Goal: Information Seeking & Learning: Learn about a topic

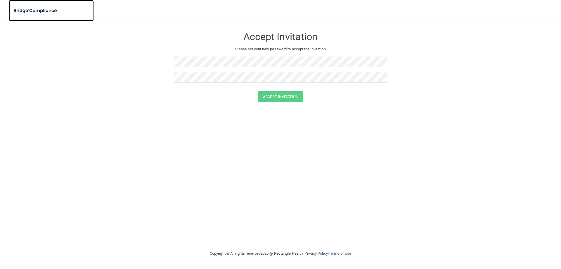
click at [46, 13] on img at bounding box center [36, 11] width 54 height 12
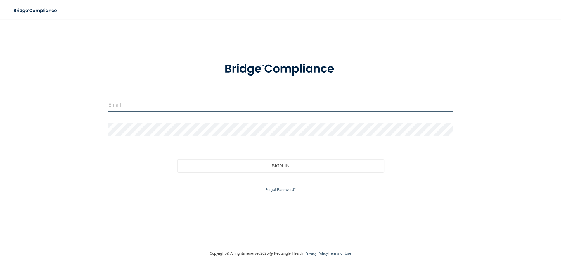
click at [138, 99] on input "email" at bounding box center [280, 104] width 344 height 13
type input "[EMAIL_ADDRESS][DOMAIN_NAME]"
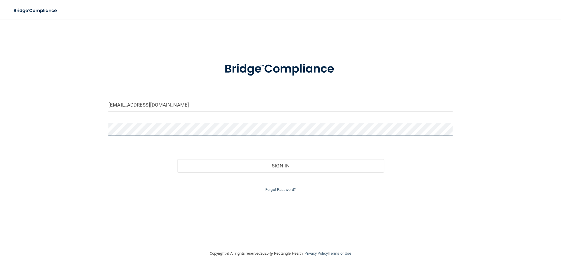
click at [177, 159] on button "Sign In" at bounding box center [280, 165] width 207 height 13
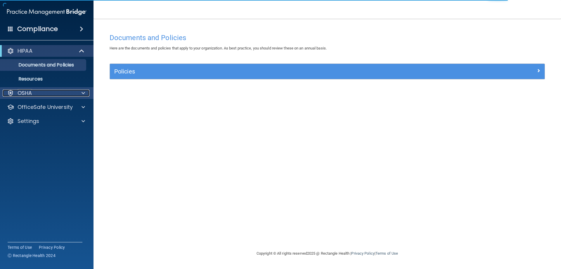
click at [65, 95] on div "OSHA" at bounding box center [39, 92] width 72 height 7
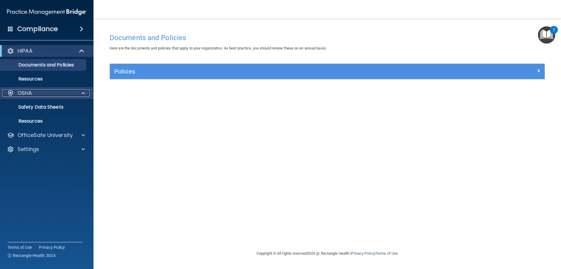
click at [36, 93] on div "OSHA" at bounding box center [39, 92] width 72 height 7
click at [42, 131] on p "OfficeSafe University" at bounding box center [45, 134] width 55 height 7
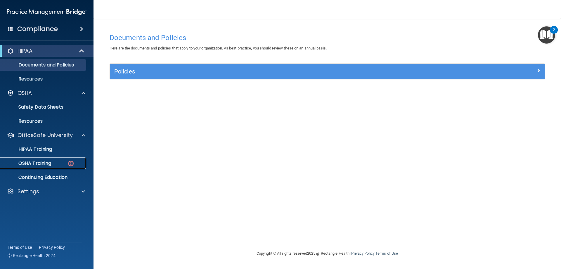
click at [40, 160] on p "OSHA Training" at bounding box center [27, 163] width 47 height 6
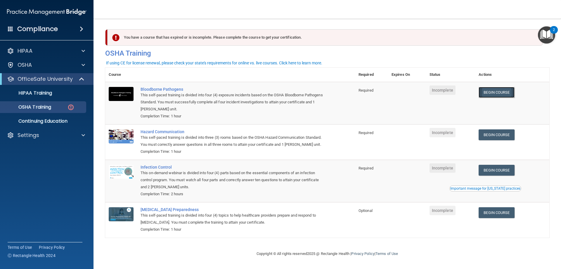
click at [504, 93] on link "Begin Course" at bounding box center [497, 92] width 36 height 11
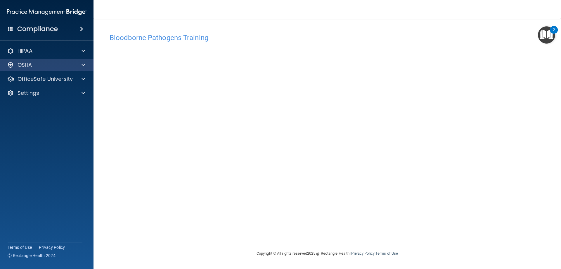
click at [54, 61] on div "OSHA" at bounding box center [47, 65] width 94 height 12
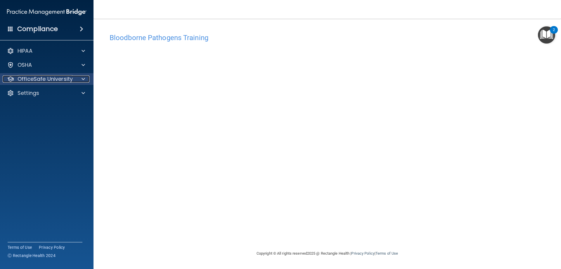
click at [72, 81] on p "OfficeSafe University" at bounding box center [45, 78] width 55 height 7
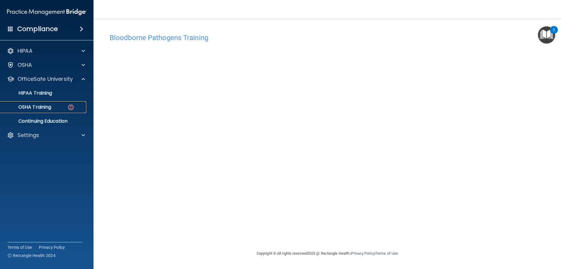
click at [32, 108] on p "OSHA Training" at bounding box center [27, 107] width 47 height 6
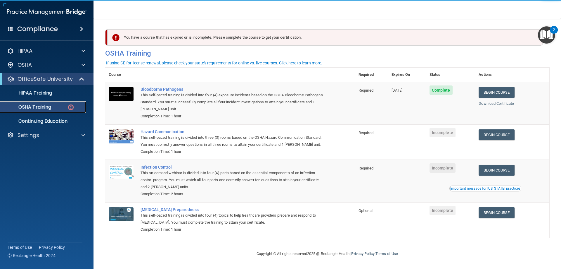
scroll to position [7, 0]
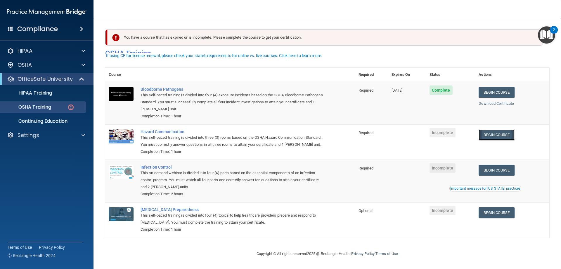
click at [501, 129] on link "Begin Course" at bounding box center [497, 134] width 36 height 11
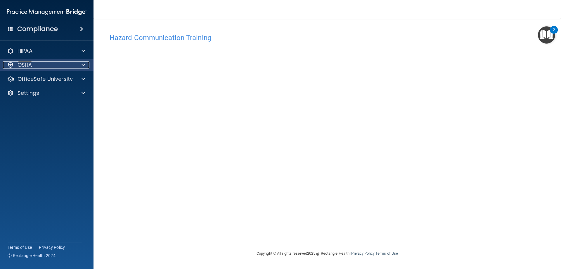
click at [40, 65] on div "OSHA" at bounding box center [39, 64] width 72 height 7
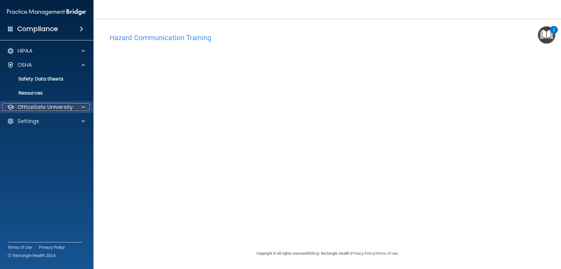
click at [43, 109] on p "OfficeSafe University" at bounding box center [45, 106] width 55 height 7
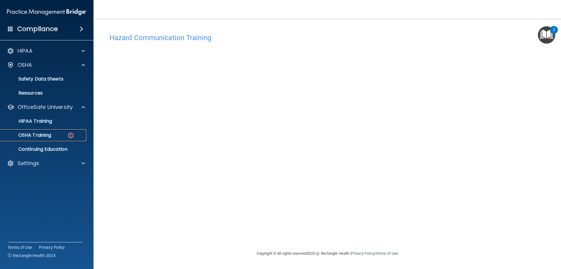
click at [71, 134] on img at bounding box center [70, 134] width 7 height 7
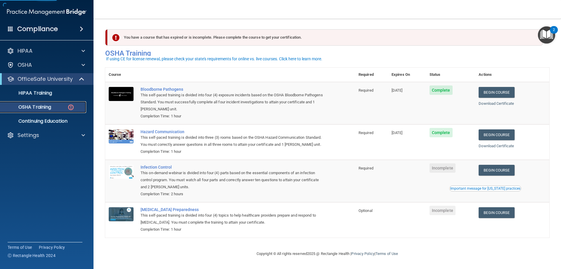
scroll to position [7, 0]
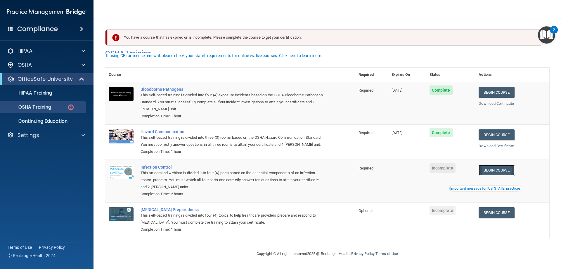
click at [486, 175] on link "Begin Course" at bounding box center [497, 170] width 36 height 11
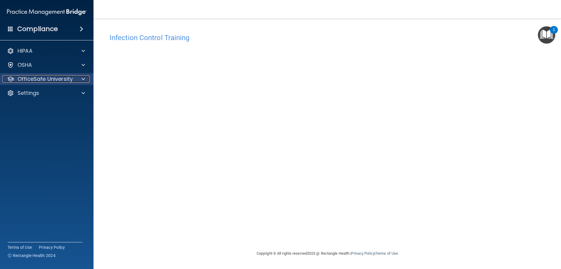
click at [31, 80] on p "OfficeSafe University" at bounding box center [45, 78] width 55 height 7
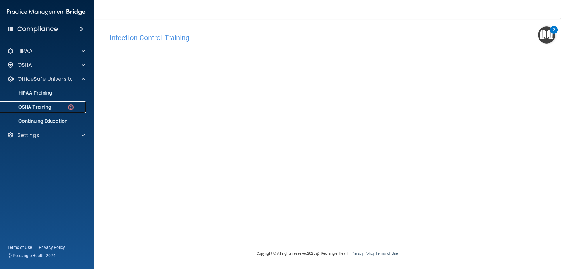
click at [36, 109] on p "OSHA Training" at bounding box center [27, 107] width 47 height 6
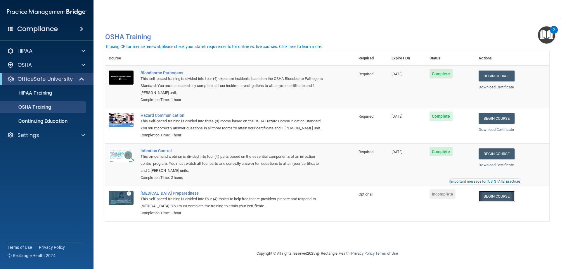
click at [507, 200] on link "Begin Course" at bounding box center [497, 196] width 36 height 11
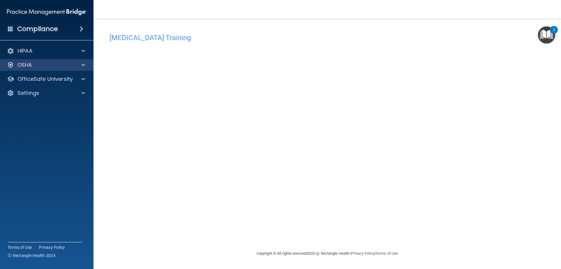
click at [64, 69] on div "OSHA" at bounding box center [47, 65] width 94 height 12
click at [58, 68] on div "OSHA" at bounding box center [39, 64] width 72 height 7
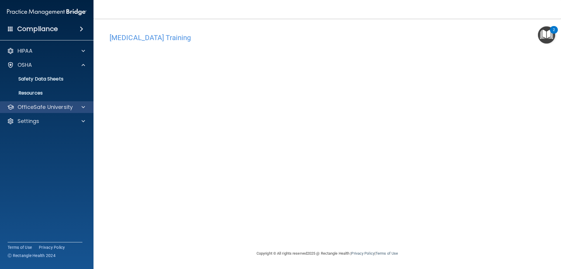
click at [39, 102] on div "OfficeSafe University" at bounding box center [47, 107] width 94 height 12
click at [73, 111] on div "OfficeSafe University" at bounding box center [47, 107] width 94 height 12
click at [89, 109] on div at bounding box center [82, 106] width 15 height 7
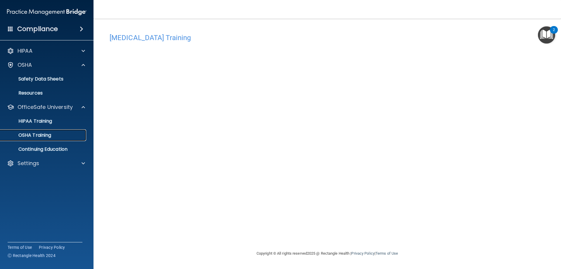
click at [51, 132] on p "OSHA Training" at bounding box center [27, 135] width 47 height 6
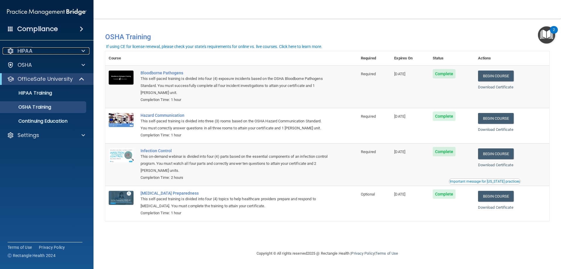
drag, startPoint x: 6, startPoint y: 48, endPoint x: 28, endPoint y: 61, distance: 25.1
click at [7, 48] on div "HIPAA" at bounding box center [39, 50] width 72 height 7
